Goal: Download file/media

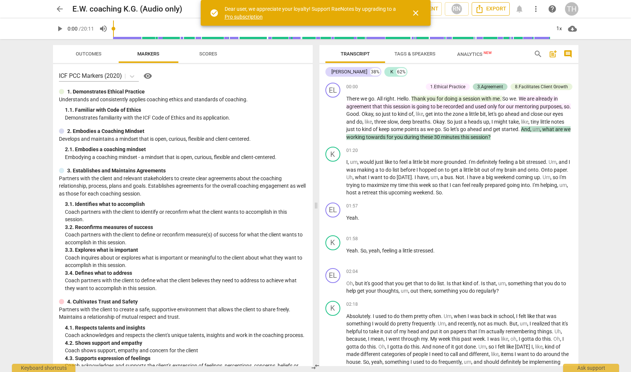
click at [494, 9] on span "Export" at bounding box center [490, 8] width 31 height 9
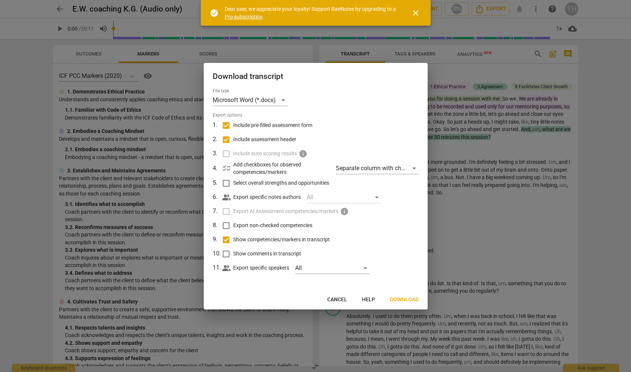
click at [401, 298] on span "Download" at bounding box center [404, 299] width 29 height 7
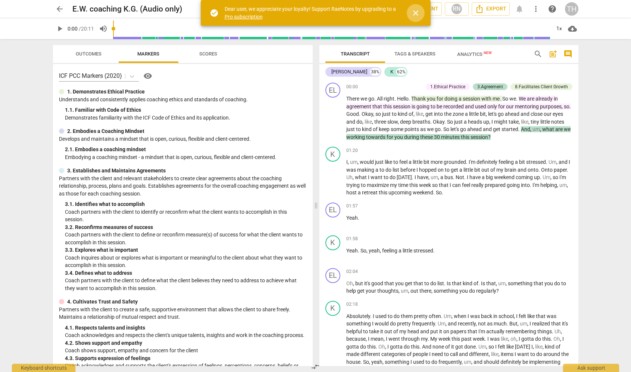
click at [416, 10] on span "close" at bounding box center [415, 13] width 9 height 9
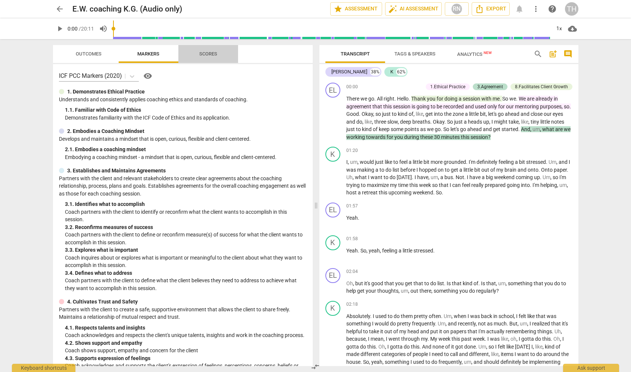
click at [210, 54] on span "Scores" at bounding box center [208, 54] width 18 height 6
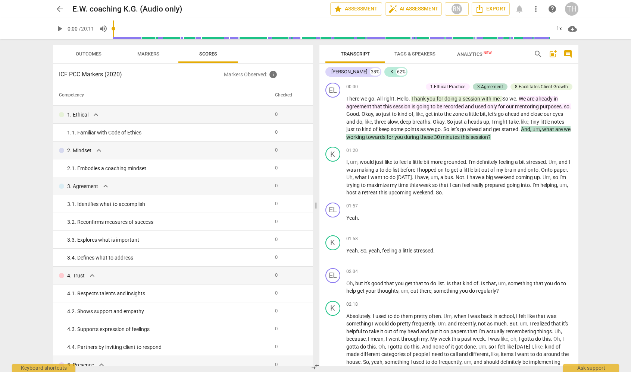
click at [81, 58] on span "Outcomes" at bounding box center [89, 54] width 44 height 10
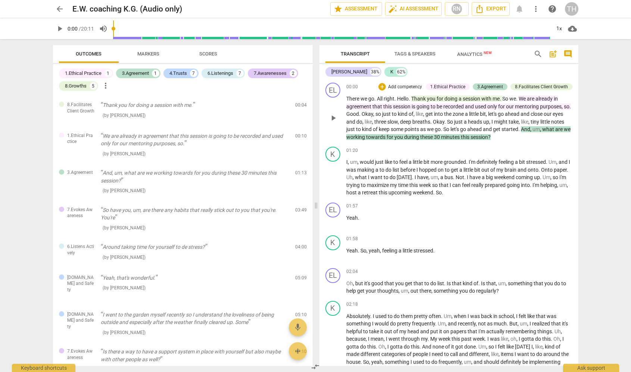
click at [453, 97] on span "doing" at bounding box center [451, 99] width 14 height 6
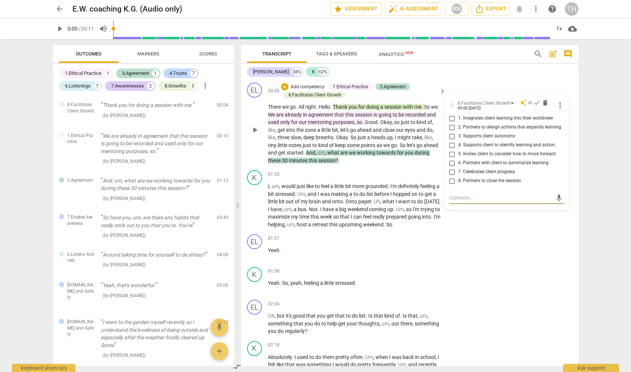
click at [356, 152] on span "we" at bounding box center [353, 153] width 8 height 6
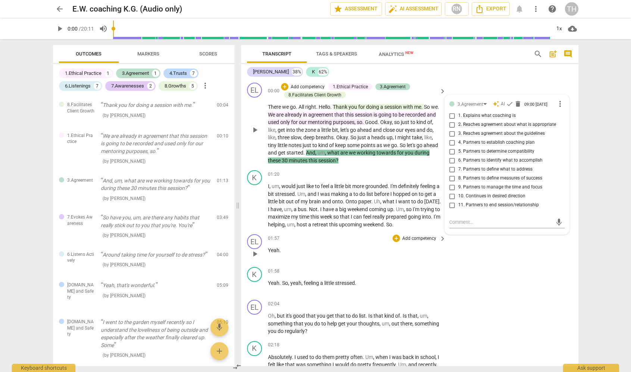
click at [404, 257] on div "01:57 + Add competency keyboard_arrow_right Yeah ." at bounding box center [357, 248] width 179 height 27
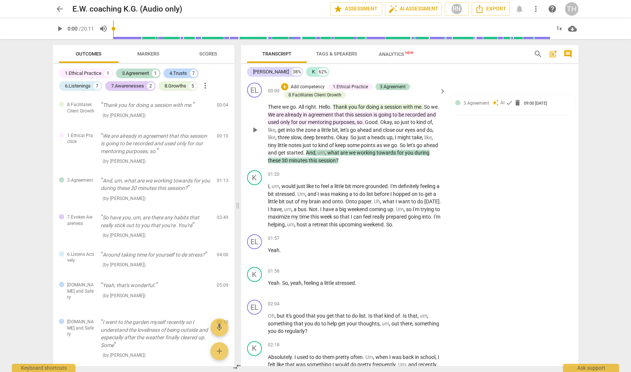
click at [147, 52] on span "Markers" at bounding box center [148, 54] width 22 height 6
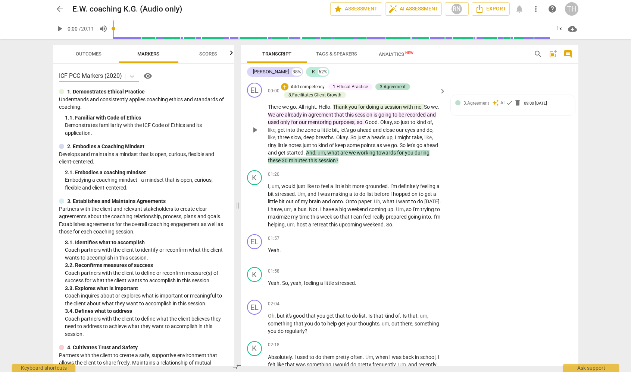
click at [97, 53] on span "Outcomes" at bounding box center [89, 54] width 26 height 6
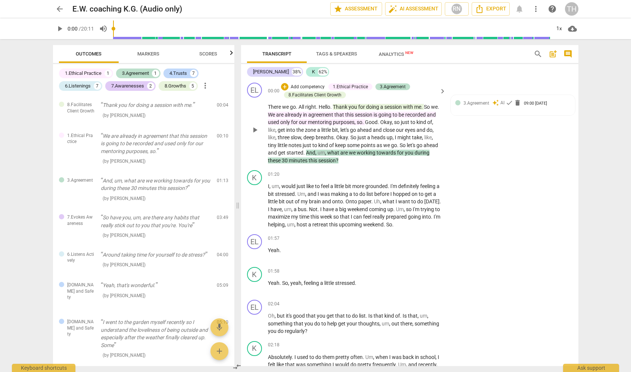
click at [208, 51] on span "Scores" at bounding box center [208, 54] width 18 height 6
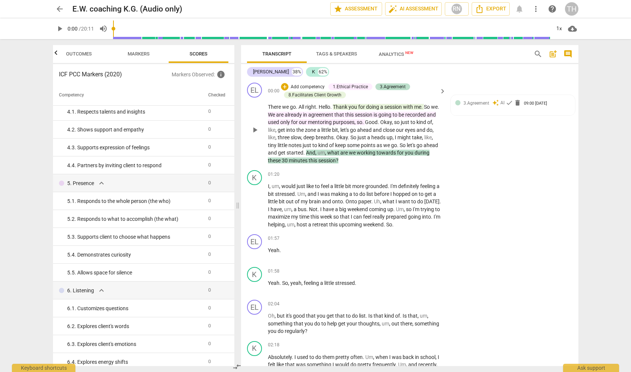
scroll to position [155, 0]
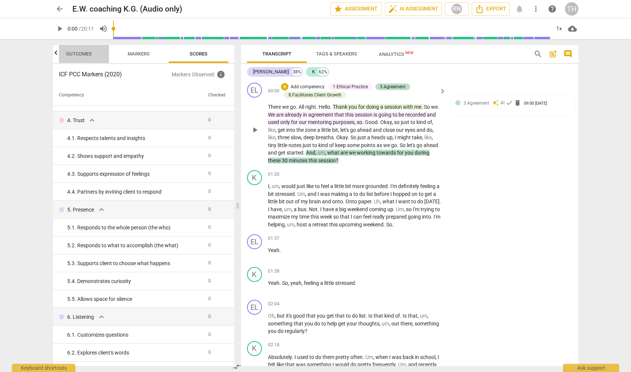
click at [74, 57] on span "Outcomes" at bounding box center [79, 54] width 44 height 10
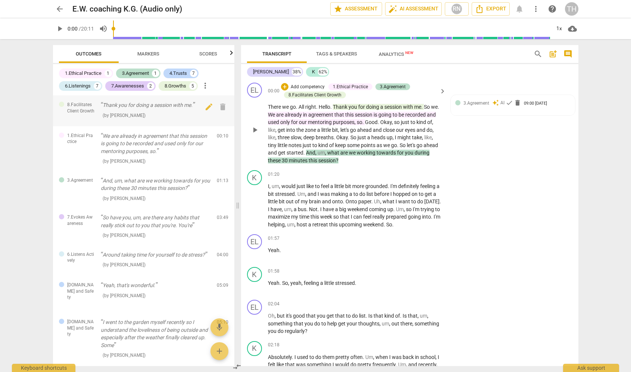
scroll to position [0, 0]
click at [89, 76] on div "1.Ethical Practice" at bounding box center [83, 73] width 37 height 7
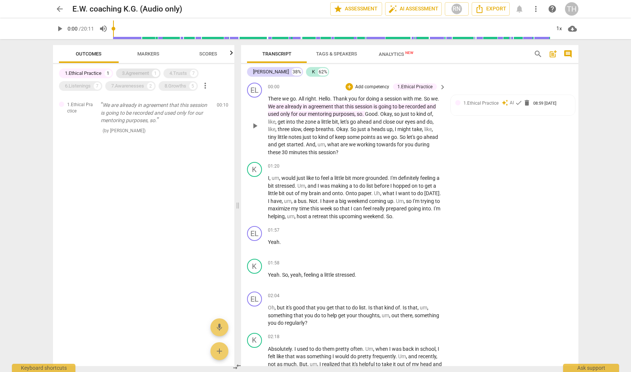
click at [142, 74] on div "3.Agreement" at bounding box center [135, 73] width 27 height 7
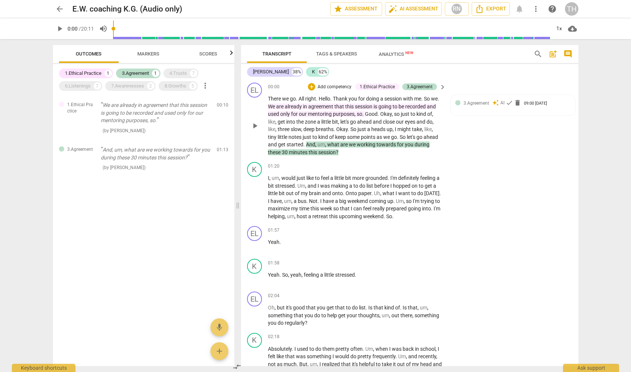
click at [94, 76] on div "1.Ethical Practice" at bounding box center [83, 73] width 37 height 7
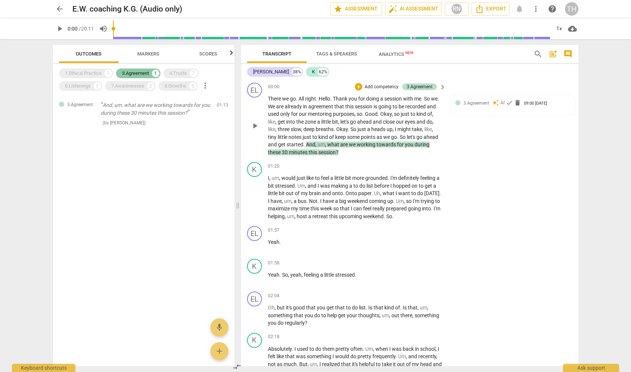
click at [143, 72] on div "3.Agreement" at bounding box center [135, 73] width 27 height 7
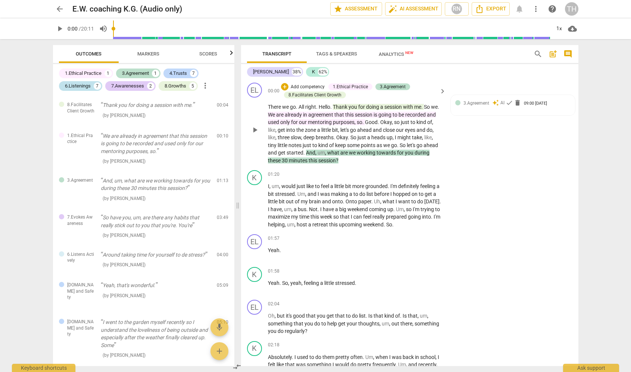
click at [80, 89] on div "6.Listenings" at bounding box center [78, 85] width 26 height 7
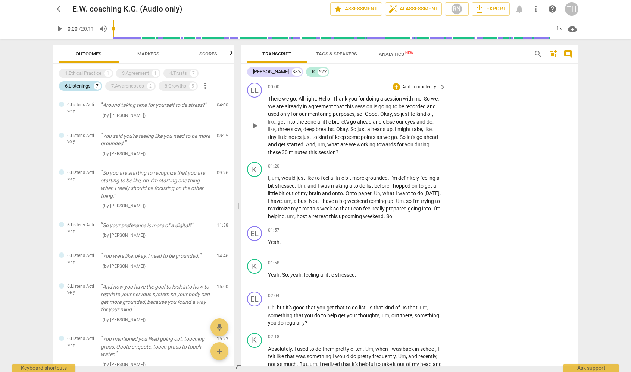
click at [90, 86] on div "6.Listenings" at bounding box center [78, 85] width 26 height 7
